Goal: Download file/media

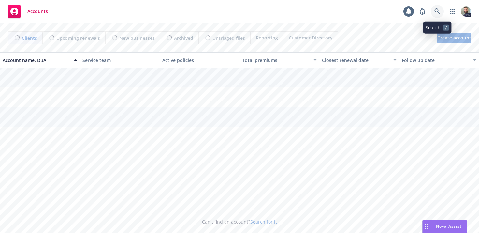
click at [437, 12] on icon at bounding box center [437, 11] width 6 height 6
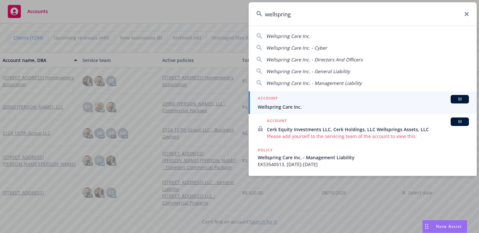
type input "wellspring"
click at [298, 103] on span "Wellspring Care Inc." at bounding box center [363, 106] width 211 height 7
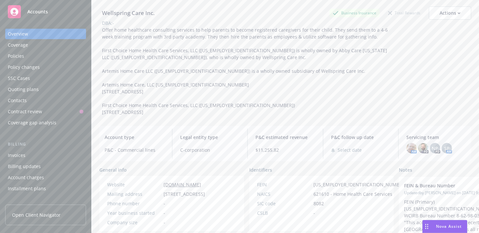
scroll to position [22, 0]
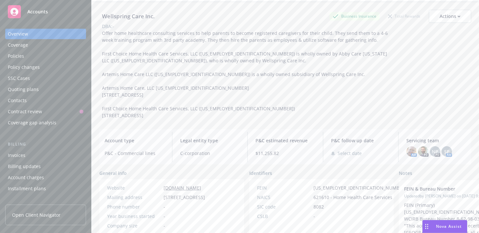
click at [19, 57] on div "Policies" at bounding box center [16, 56] width 16 height 10
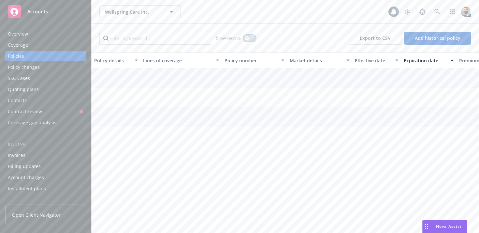
click at [249, 38] on div "button" at bounding box center [246, 38] width 5 height 5
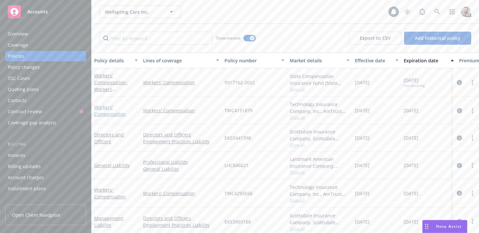
click at [104, 107] on link "Workers' Compensation" at bounding box center [110, 110] width 32 height 13
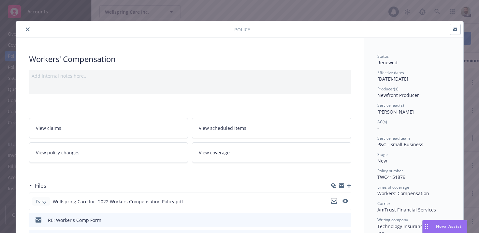
click at [333, 199] on icon "download file" at bounding box center [333, 200] width 5 height 5
